Goal: Task Accomplishment & Management: Manage account settings

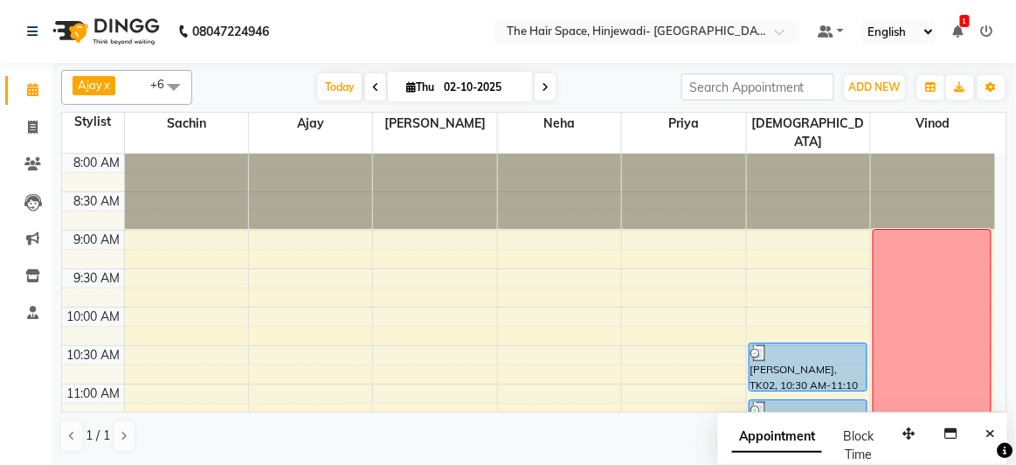
scroll to position [158, 0]
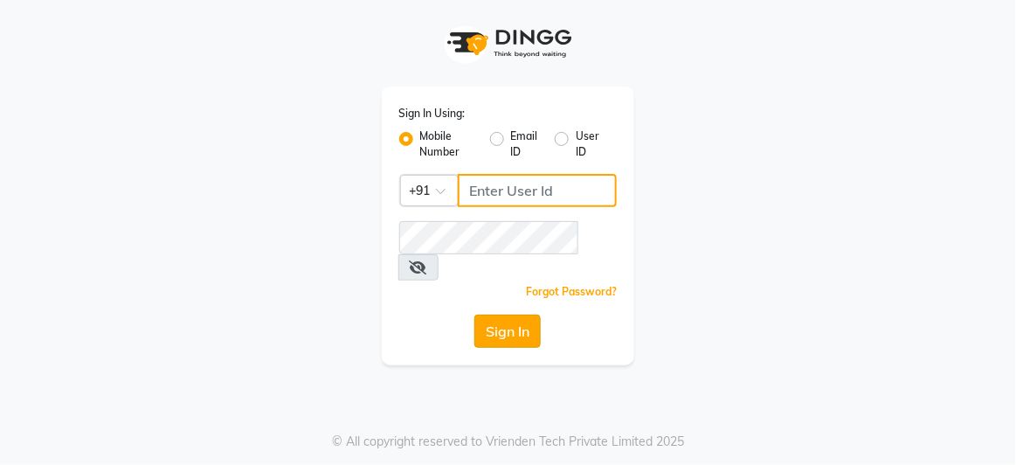
type input "9699483545"
click at [520, 314] on button "Sign In" at bounding box center [507, 330] width 66 height 33
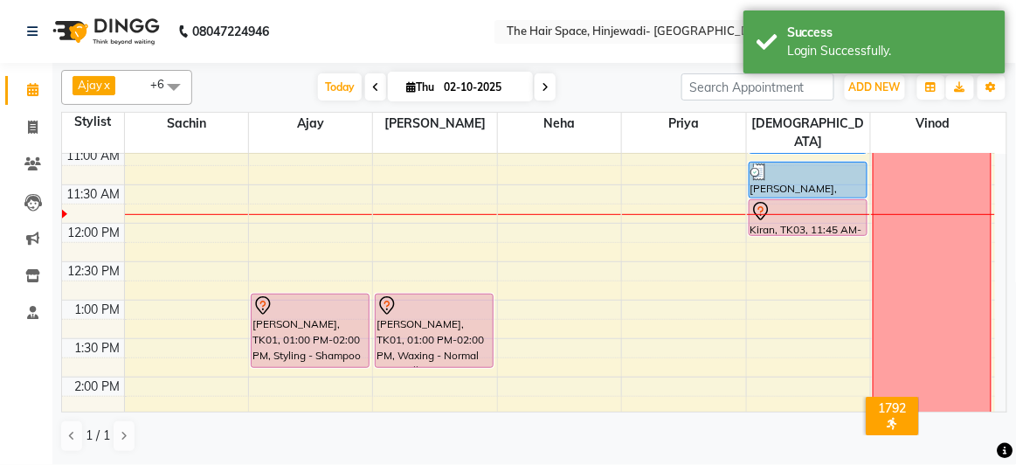
scroll to position [158, 0]
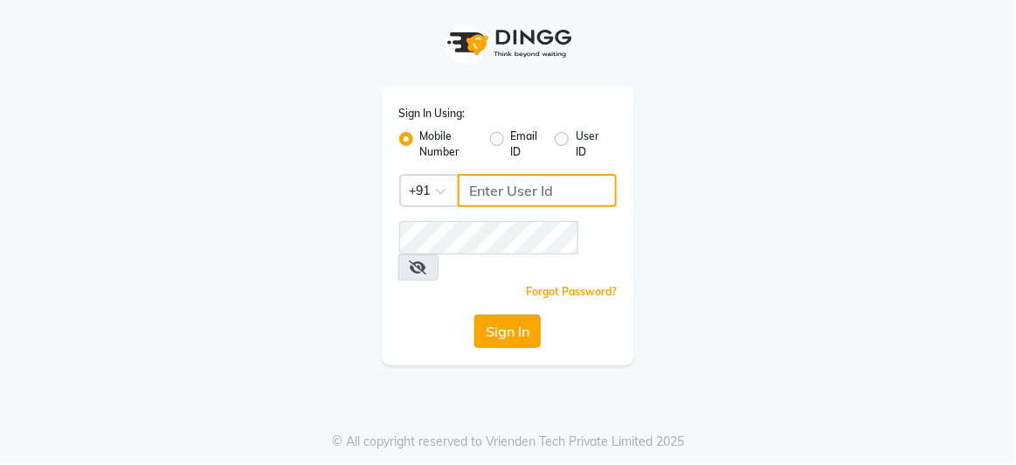
type input "9699483545"
click at [514, 314] on button "Sign In" at bounding box center [507, 330] width 66 height 33
